Goal: Task Accomplishment & Management: Use online tool/utility

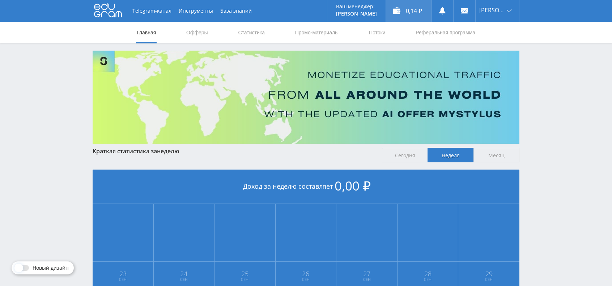
click at [415, 14] on div "0,14 ₽" at bounding box center [408, 11] width 45 height 22
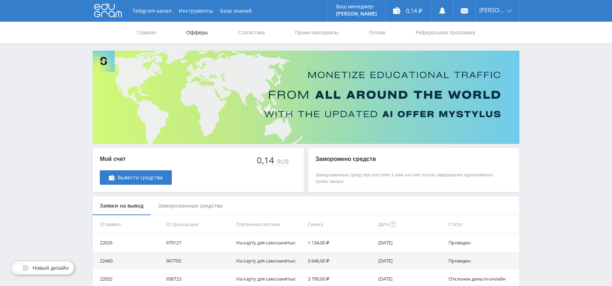
click at [199, 34] on link "Офферы" at bounding box center [197, 33] width 23 height 22
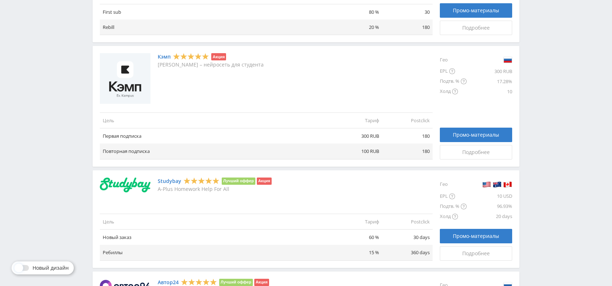
scroll to position [391, 0]
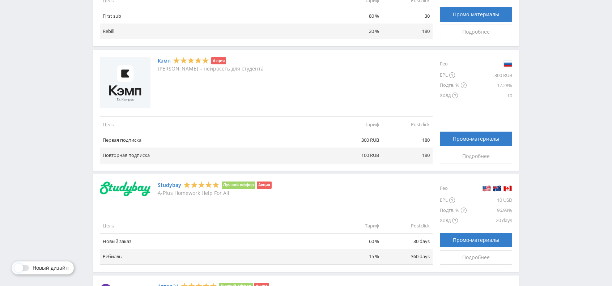
click at [163, 60] on link "Кэмп" at bounding box center [164, 61] width 13 height 6
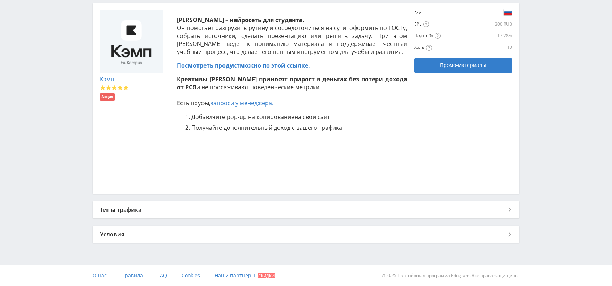
scroll to position [160, 0]
click at [255, 64] on link "Посмотреть продукт можно по этой ссылке." at bounding box center [243, 65] width 133 height 8
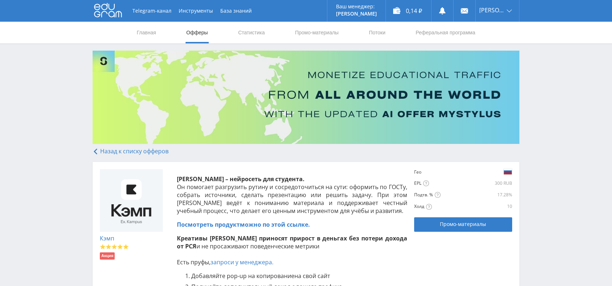
click at [127, 153] on link "Назад к списку офферов" at bounding box center [131, 151] width 76 height 8
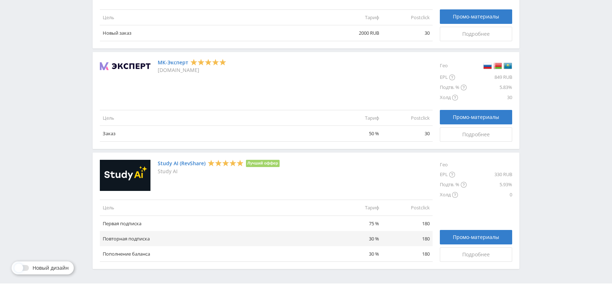
scroll to position [934, 0]
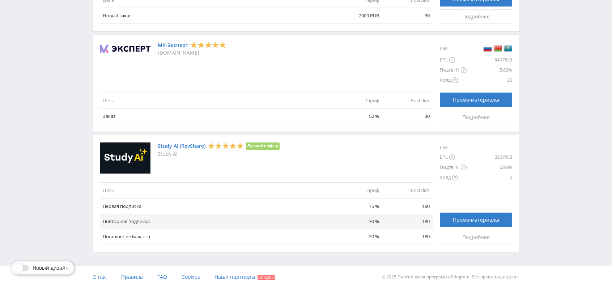
click at [188, 145] on link "Study AI (RevShare)" at bounding box center [182, 146] width 48 height 6
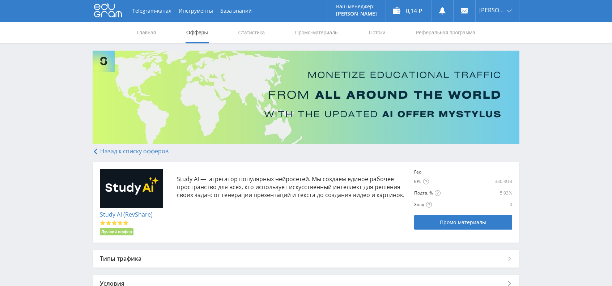
scroll to position [36, 0]
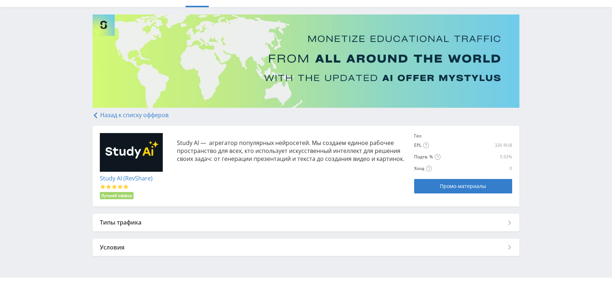
click at [307, 249] on div "Условия" at bounding box center [306, 247] width 427 height 17
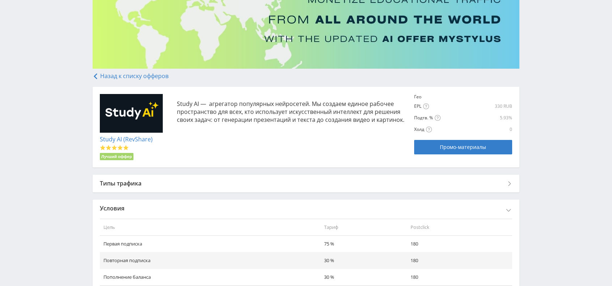
scroll to position [125, 0]
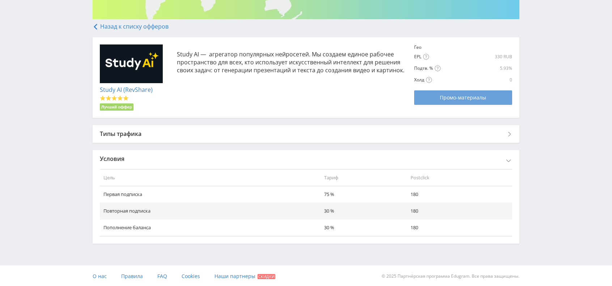
click at [444, 101] on span "Промо-материалы" at bounding box center [463, 98] width 46 height 6
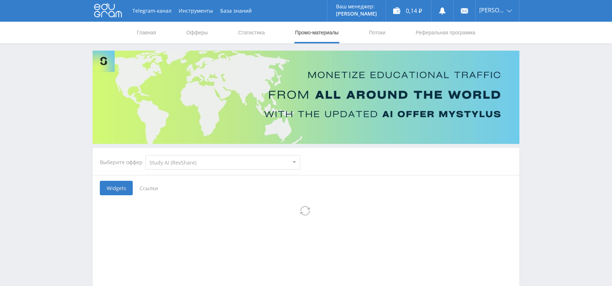
select select "376"
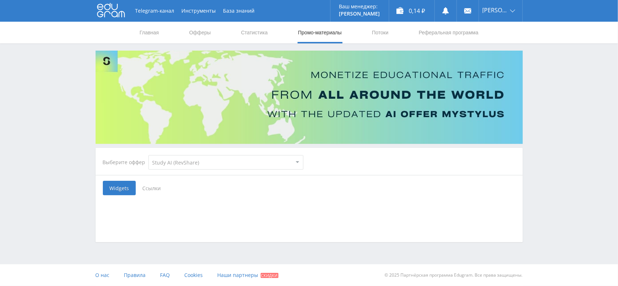
click at [152, 190] on span "Ссылки" at bounding box center [152, 188] width 32 height 14
click at [0, 0] on input "Ссылки" at bounding box center [0, 0] width 0 height 0
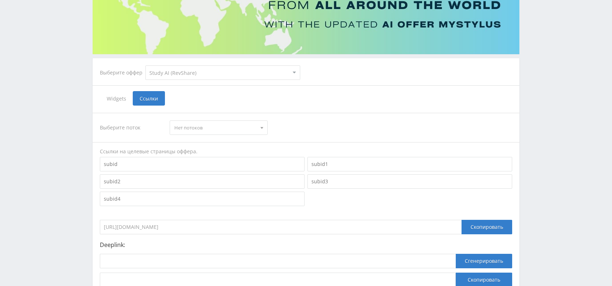
scroll to position [109, 0]
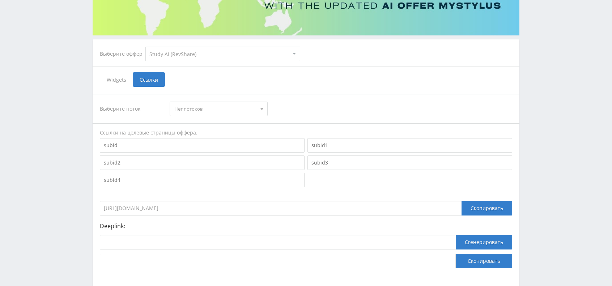
drag, startPoint x: 175, startPoint y: 206, endPoint x: 102, endPoint y: 210, distance: 73.2
click at [102, 210] on input "https://eduforms.org/?rid=0" at bounding box center [281, 208] width 362 height 14
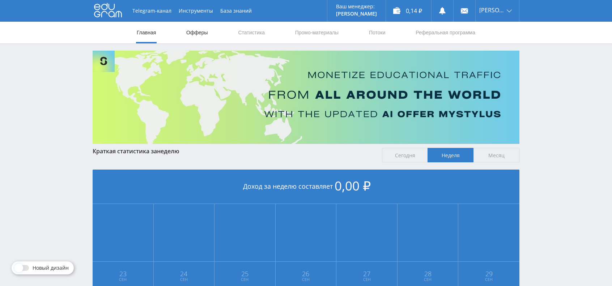
click at [203, 35] on link "Офферы" at bounding box center [197, 33] width 23 height 22
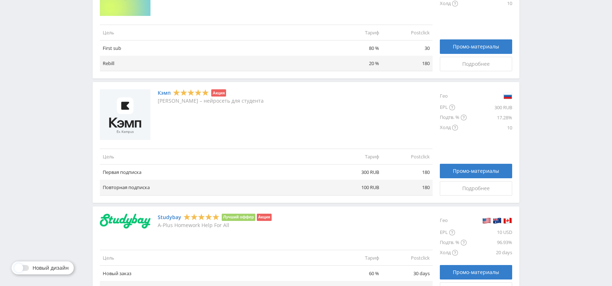
scroll to position [362, 0]
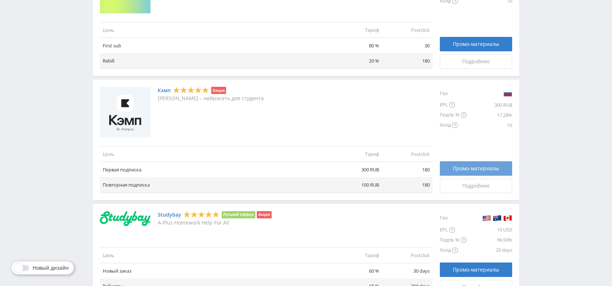
click at [470, 166] on span "Промо-материалы" at bounding box center [476, 169] width 46 height 6
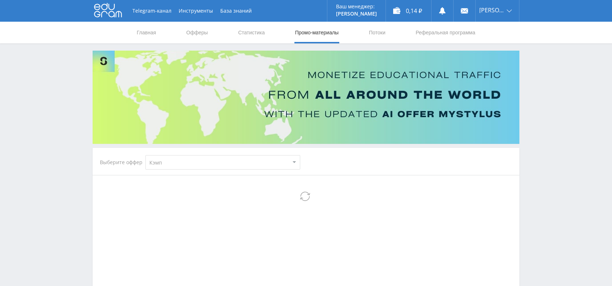
select select "340"
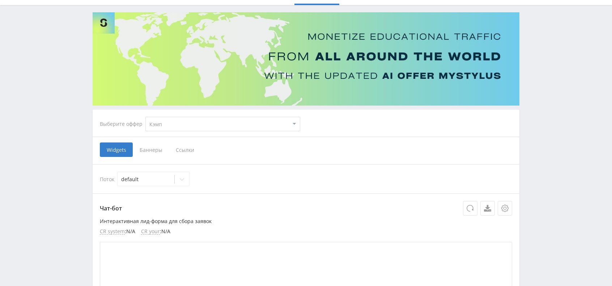
scroll to position [109, 0]
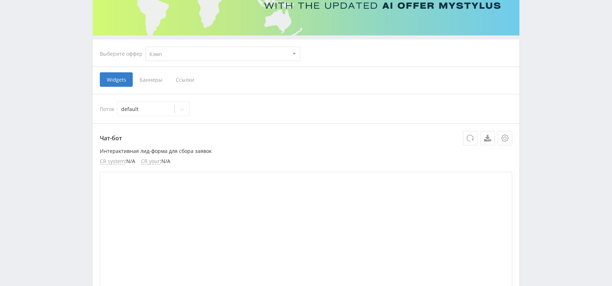
click at [181, 81] on span "Ссылки" at bounding box center [185, 79] width 32 height 14
click at [0, 0] on input "Ссылки" at bounding box center [0, 0] width 0 height 0
